Goal: Information Seeking & Learning: Understand process/instructions

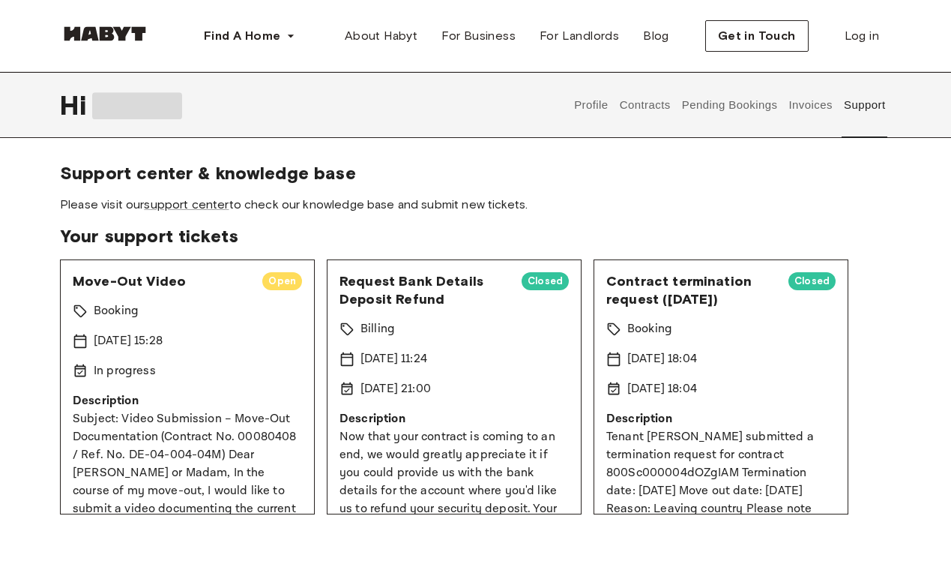
click at [217, 294] on div "Move-Out Video Open Booking [DATE] 15:28 In progress Description Subject: Video…" at bounding box center [187, 386] width 255 height 255
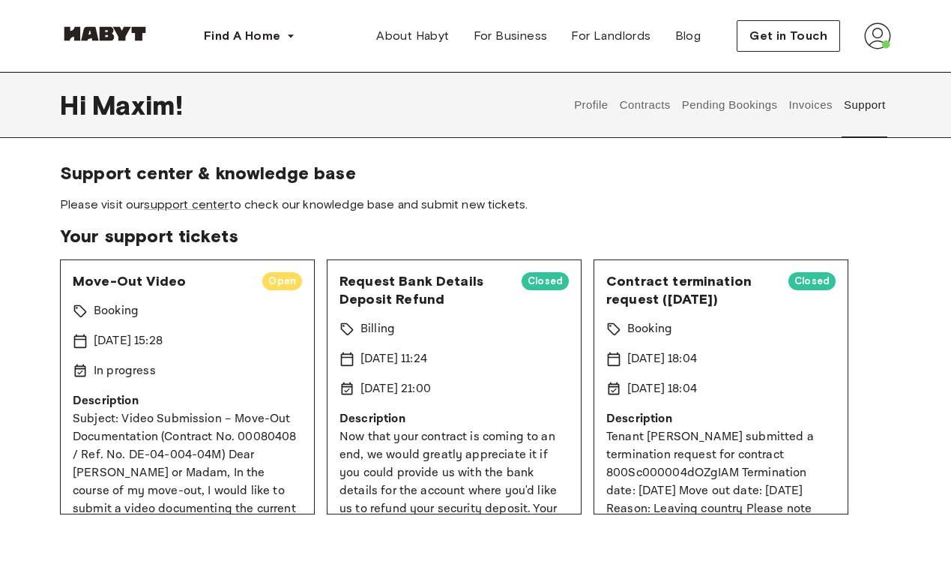
click at [279, 285] on span "Open" at bounding box center [282, 281] width 40 height 15
click at [224, 291] on div "Move-Out Video Open Booking [DATE] 15:28 In progress Description Subject: Video…" at bounding box center [187, 386] width 255 height 255
click at [158, 283] on span "Move-Out Video" at bounding box center [162, 281] width 178 height 18
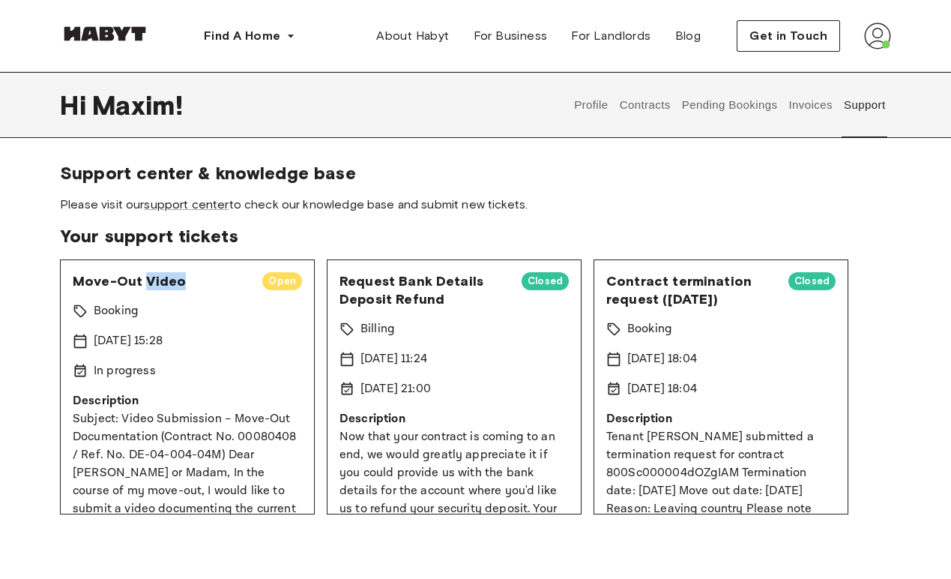
click at [158, 283] on span "Move-Out Video" at bounding box center [162, 281] width 178 height 18
click at [160, 344] on p "[DATE] 15:28" at bounding box center [128, 341] width 69 height 18
click at [133, 390] on div "Move-Out Video Open Booking [DATE] 15:28 In progress Description Subject: Video…" at bounding box center [187, 386] width 255 height 255
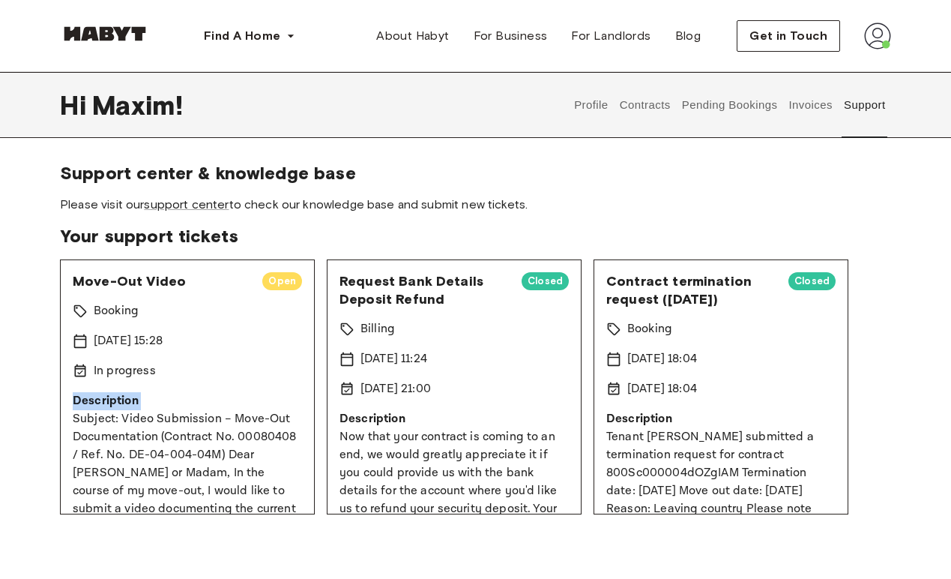
click at [133, 390] on div "Move-Out Video Open Booking [DATE] 15:28 In progress Description Subject: Video…" at bounding box center [187, 386] width 255 height 255
click at [199, 366] on div "In progress" at bounding box center [187, 371] width 229 height 18
click at [187, 203] on link "support center" at bounding box center [186, 204] width 85 height 14
